Goal: Find specific page/section: Find specific page/section

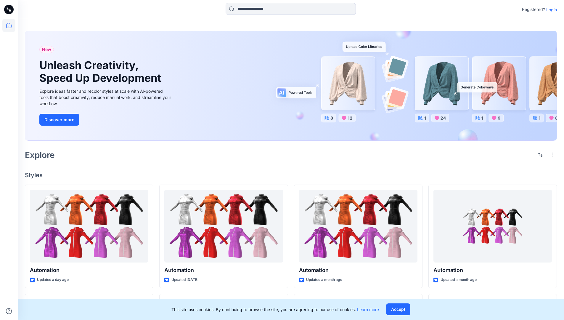
click at [550, 9] on p "Login" at bounding box center [551, 10] width 11 height 6
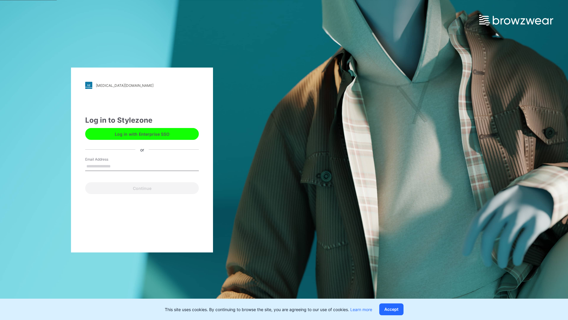
click at [117, 166] on input "Email Address" at bounding box center [142, 166] width 114 height 9
type input "**********"
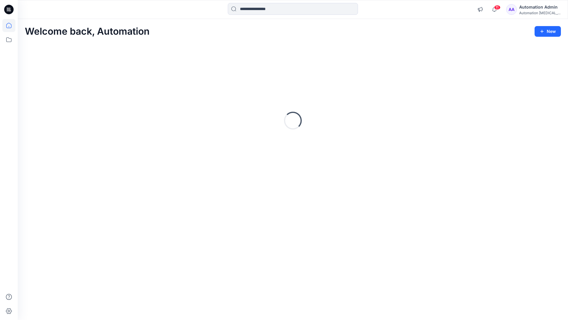
click at [11, 25] on icon at bounding box center [8, 25] width 5 height 5
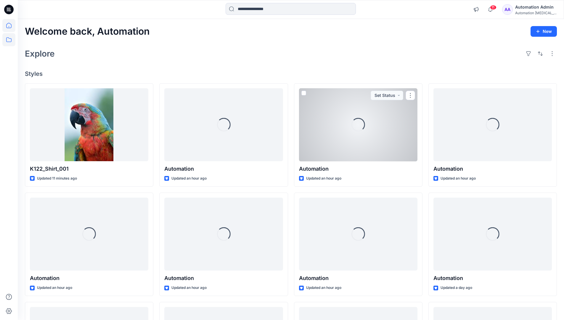
click at [9, 40] on icon at bounding box center [8, 39] width 13 height 13
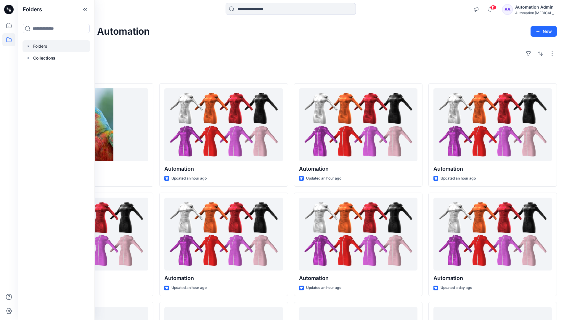
click at [40, 46] on div at bounding box center [55, 46] width 67 height 12
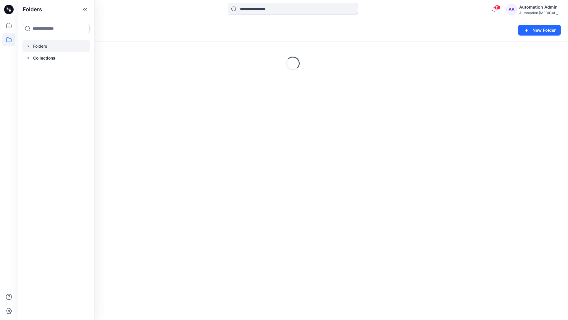
click at [292, 227] on div "Folders New Folder Loading..." at bounding box center [293, 169] width 551 height 301
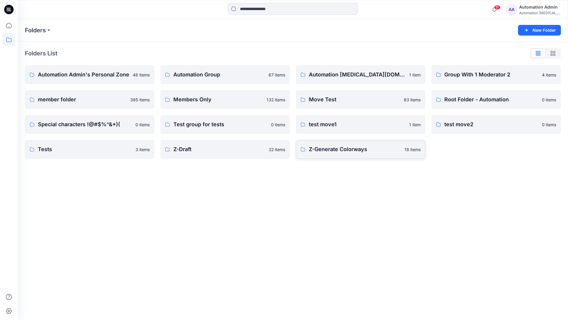
click at [337, 152] on p "Z-Generate Colorways" at bounding box center [355, 149] width 92 height 8
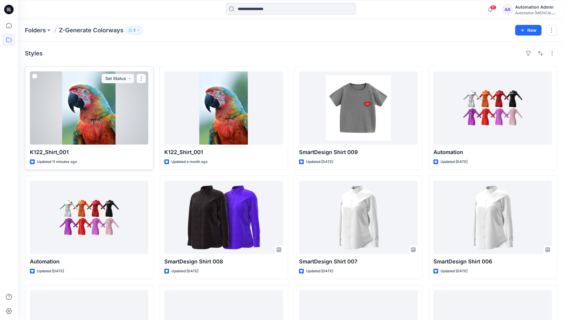
click at [35, 77] on span at bounding box center [34, 76] width 5 height 5
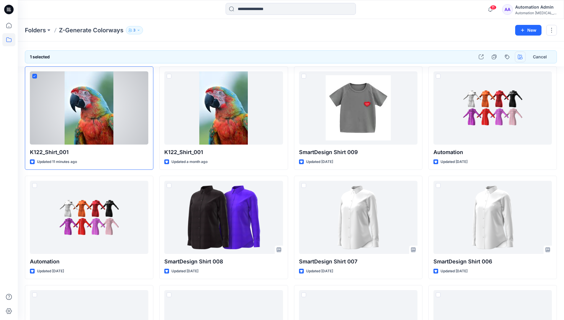
click at [519, 58] on icon "button" at bounding box center [520, 56] width 5 height 5
